Goal: Transaction & Acquisition: Purchase product/service

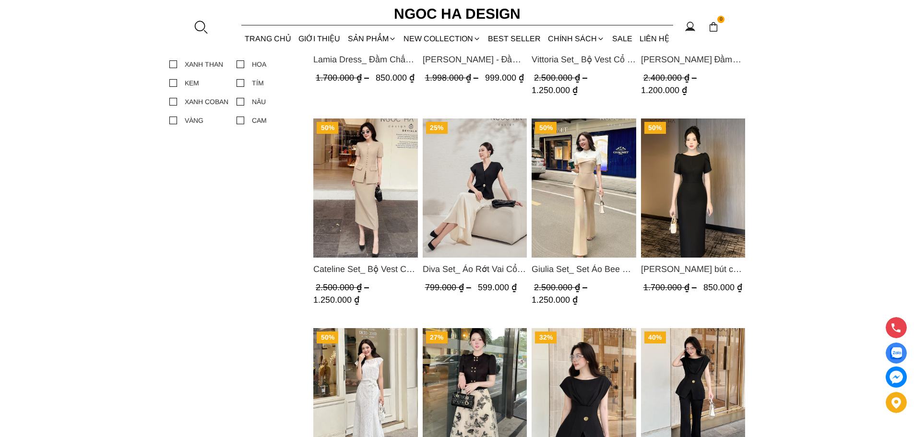
scroll to position [767, 0]
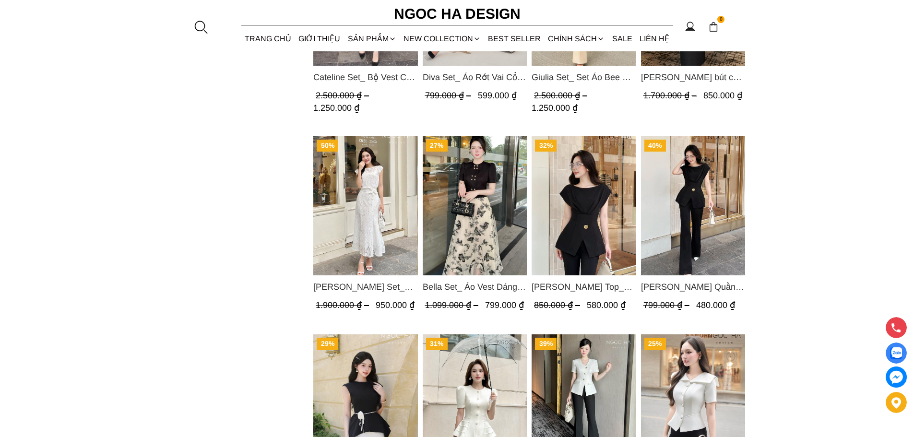
click at [368, 218] on img "Product image - Isabella Set_ Bộ Ren Áo Sơ Mi Vai Chờm Chân Váy Đuôi Cá Màu Trắ…" at bounding box center [365, 205] width 105 height 139
